Goal: Task Accomplishment & Management: Use online tool/utility

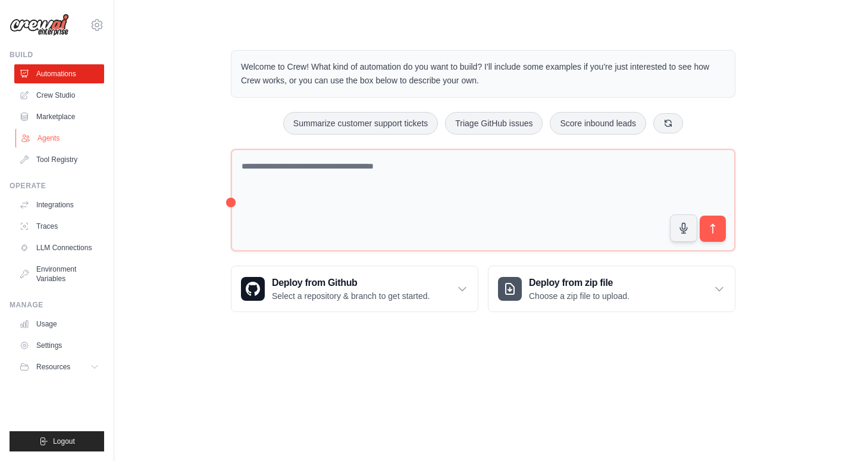
click at [53, 139] on link "Agents" at bounding box center [60, 138] width 90 height 19
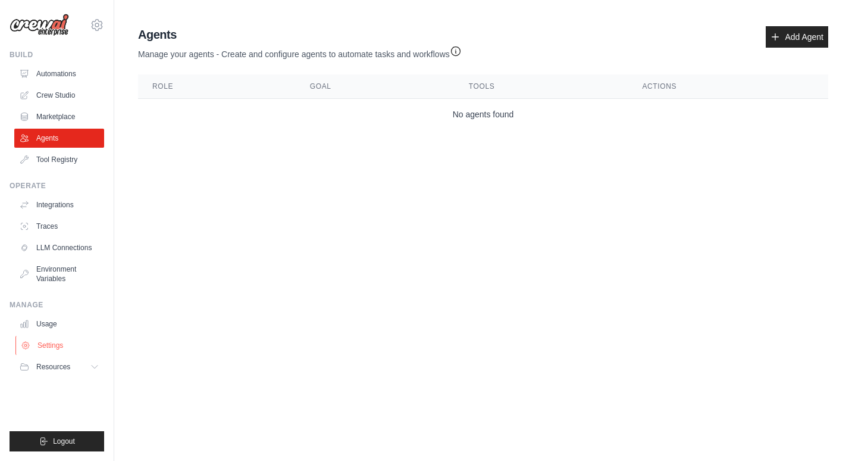
click at [49, 347] on link "Settings" at bounding box center [60, 345] width 90 height 19
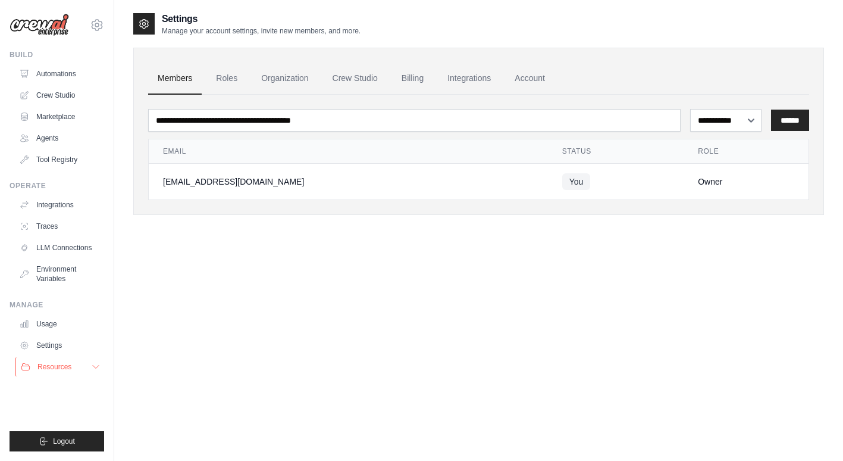
click at [48, 361] on button "Resources" at bounding box center [60, 366] width 90 height 19
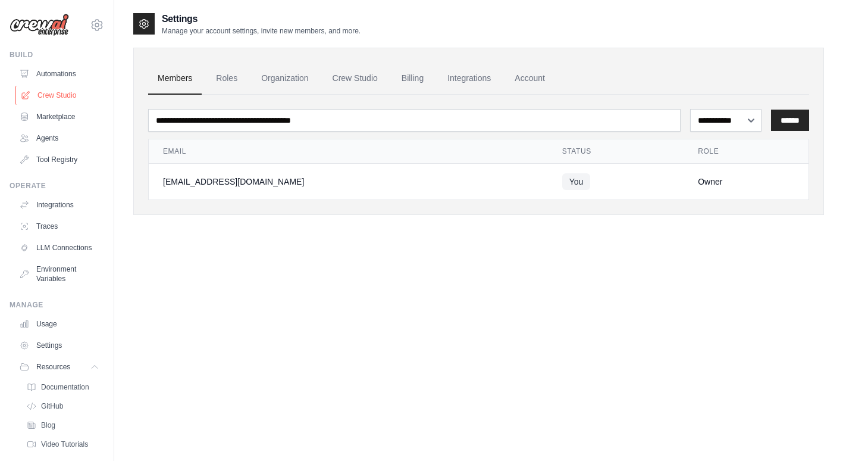
click at [59, 95] on link "Crew Studio" at bounding box center [60, 95] width 90 height 19
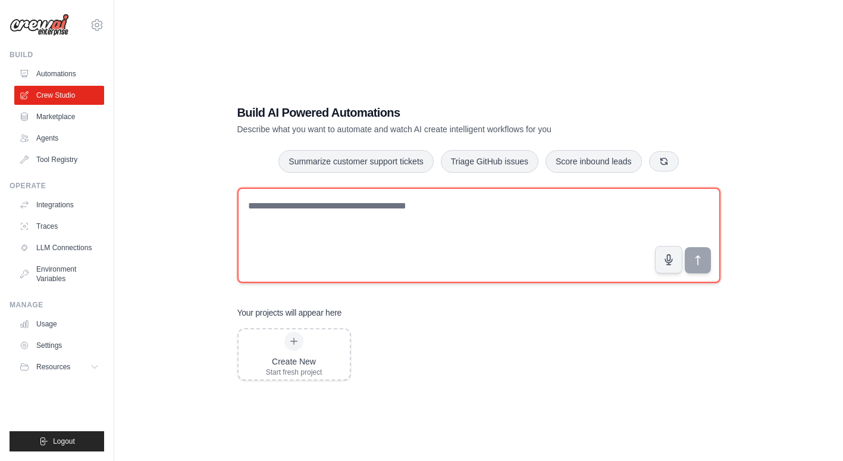
click at [273, 254] on textarea at bounding box center [478, 234] width 483 height 95
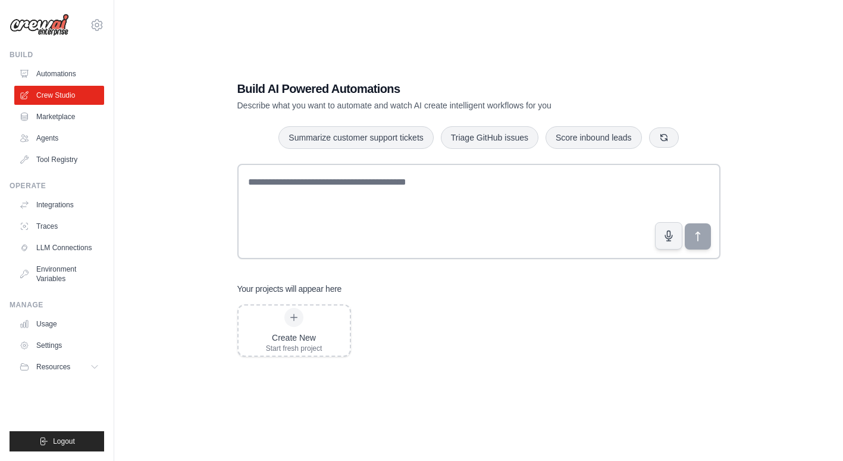
click at [623, 340] on div "Create New Start fresh project" at bounding box center [478, 330] width 483 height 52
